Goal: Task Accomplishment & Management: Manage account settings

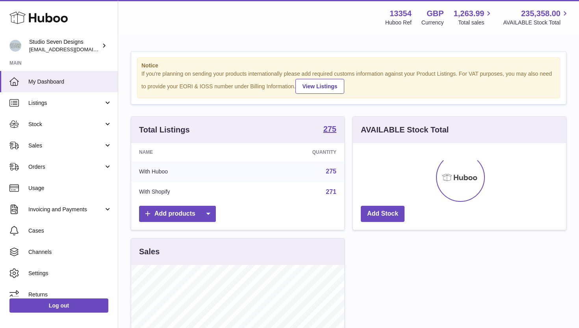
scroll to position [123, 213]
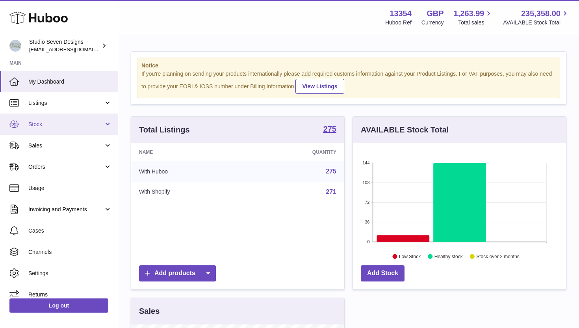
click at [105, 124] on link "Stock" at bounding box center [59, 123] width 118 height 21
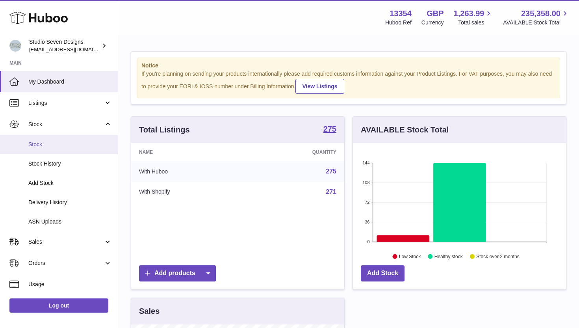
click at [95, 150] on link "Stock" at bounding box center [59, 144] width 118 height 19
click at [95, 149] on link "Stock" at bounding box center [59, 144] width 118 height 19
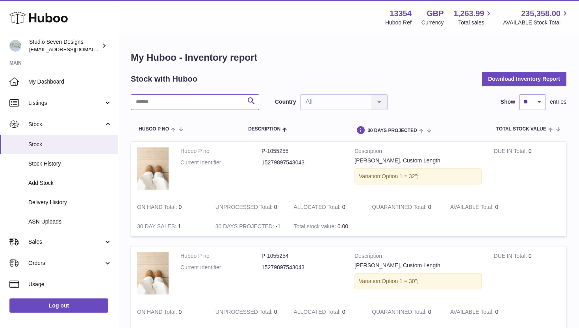
click at [214, 101] on input "text" at bounding box center [195, 102] width 128 height 16
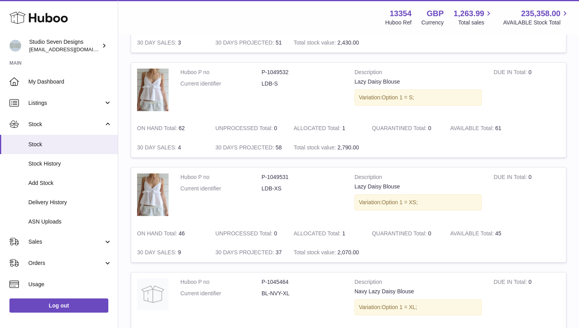
scroll to position [936, 0]
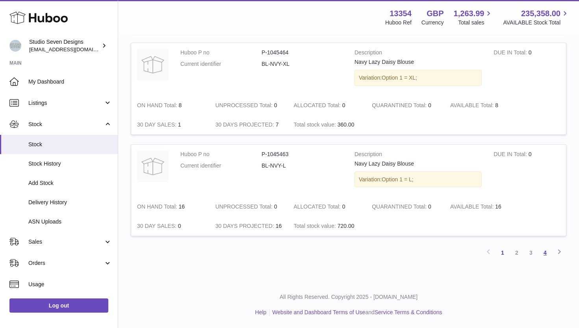
type input "********"
click at [543, 251] on link "4" at bounding box center [545, 252] width 14 height 14
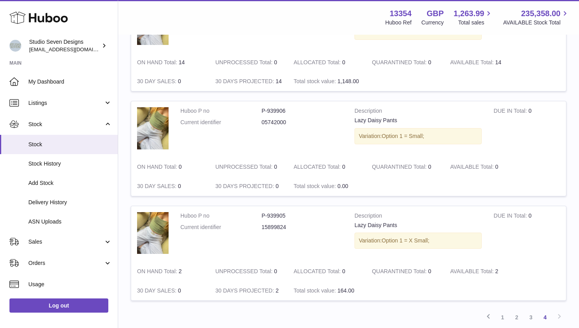
scroll to position [209, 0]
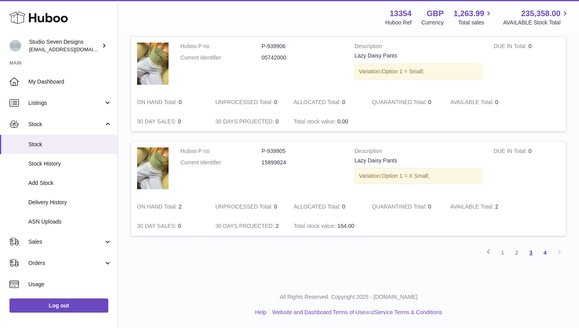
click at [528, 254] on link "3" at bounding box center [531, 252] width 14 height 14
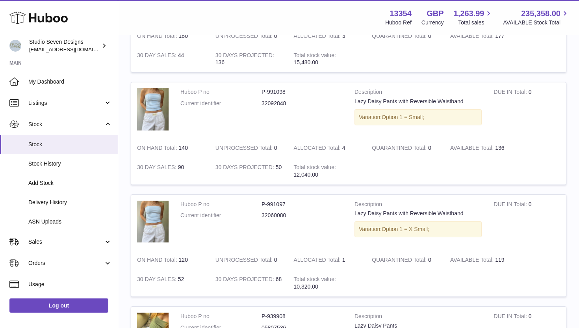
scroll to position [794, 0]
